Goal: Task Accomplishment & Management: Complete application form

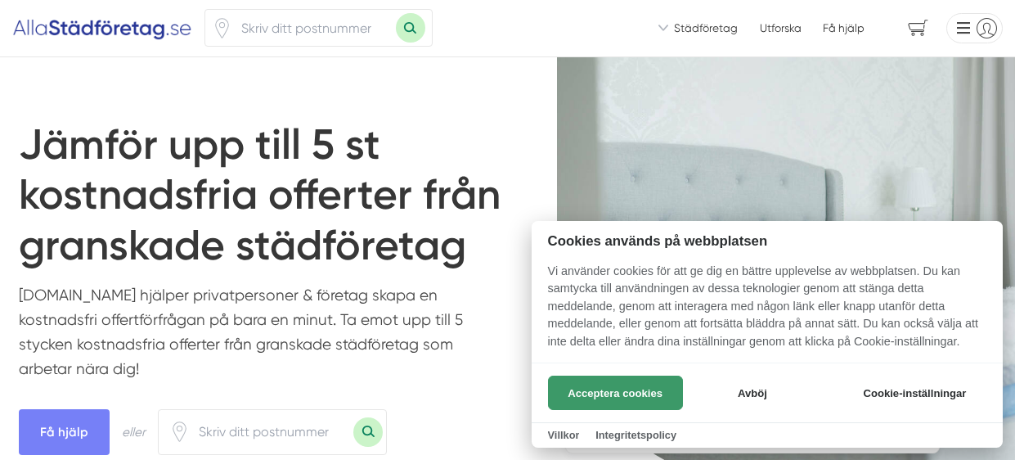
click at [619, 399] on button "Acceptera cookies" at bounding box center [615, 392] width 135 height 34
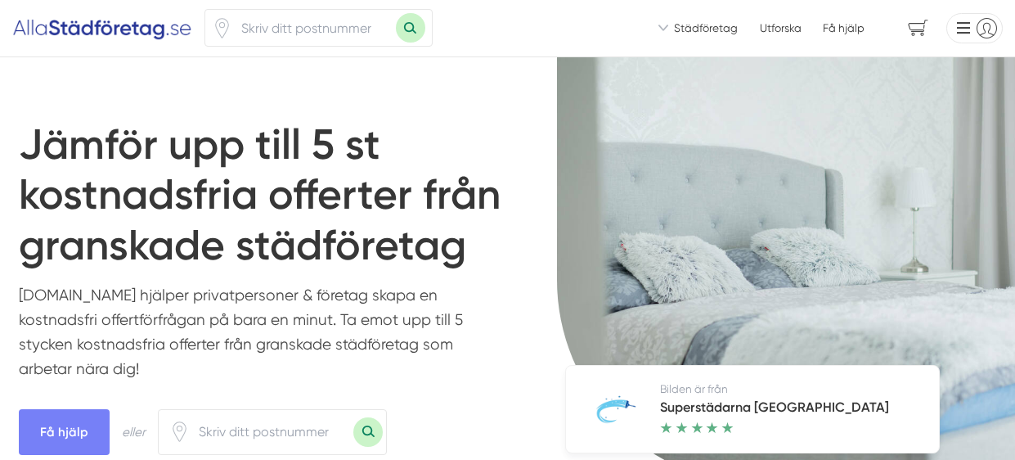
click at [422, 105] on main "Jämför upp till 5 st kostnadsfria offerter från granskade städföretag [DOMAIN_N…" at bounding box center [280, 295] width 522 height 402
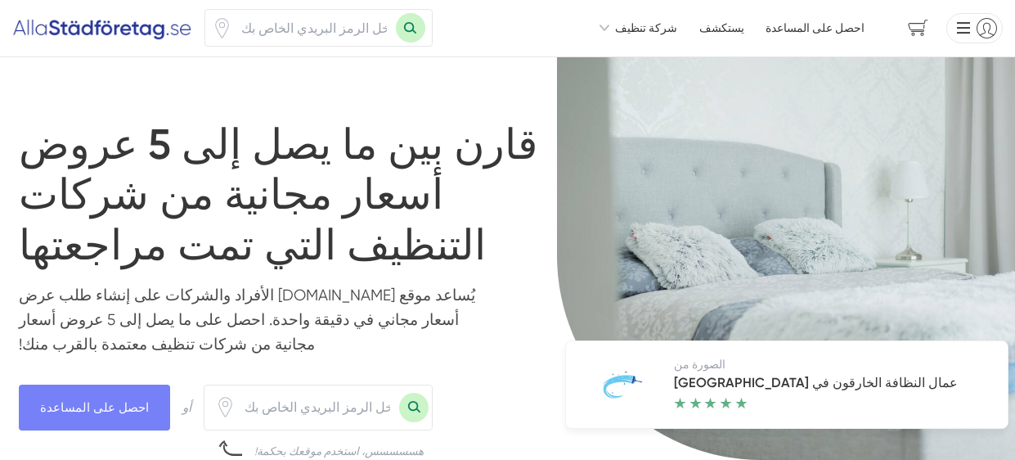
click at [965, 26] on li at bounding box center [971, 28] width 62 height 31
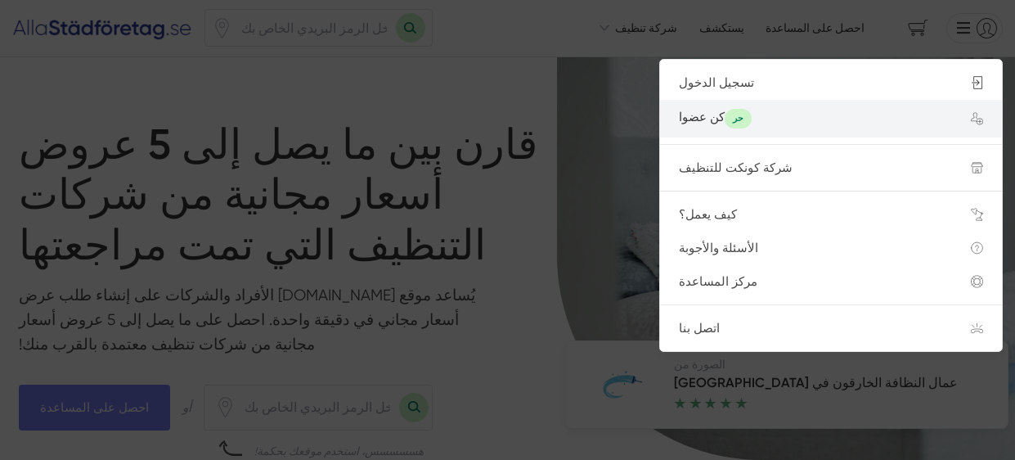
click at [794, 113] on div "كن عضوا حر" at bounding box center [806, 119] width 255 height 20
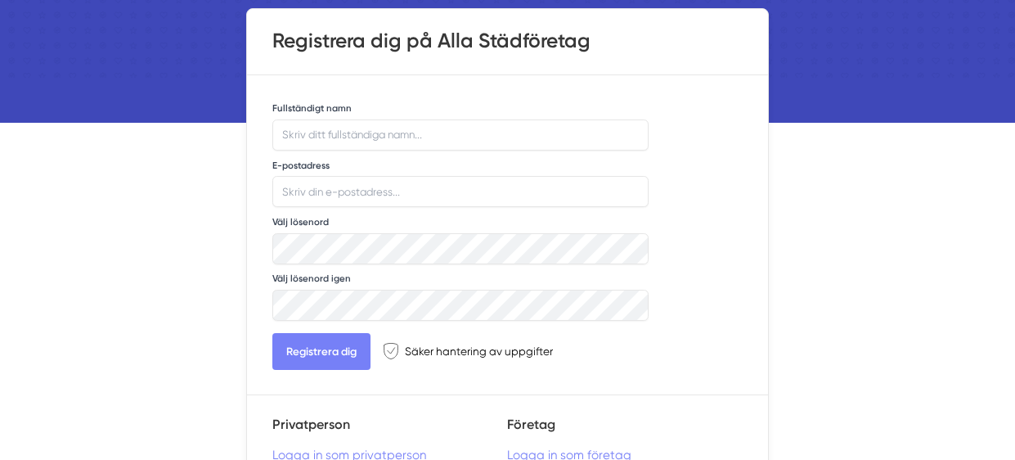
scroll to position [121, 0]
click at [581, 141] on input "Fullständigt namn" at bounding box center [460, 134] width 376 height 31
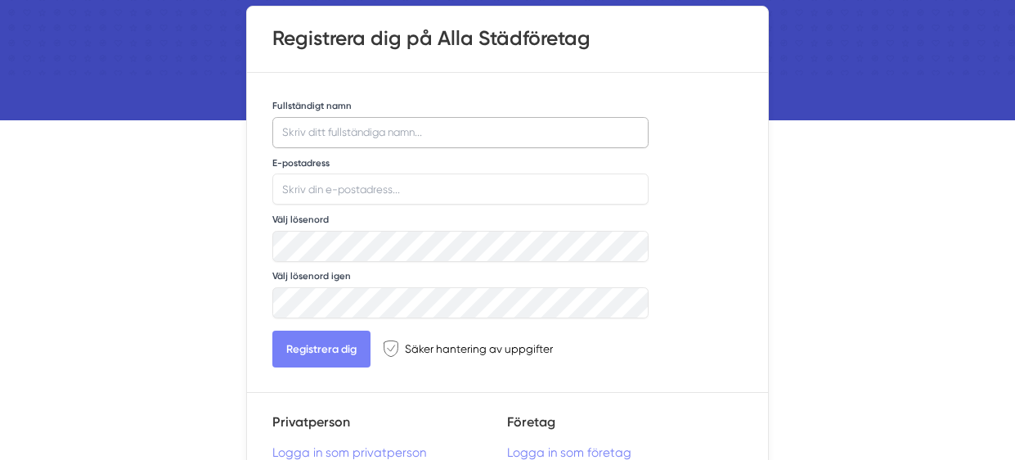
scroll to position [126, 0]
